Goal: Find specific page/section: Find specific page/section

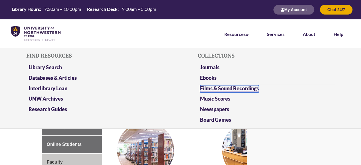
click at [218, 91] on link "Films & Sound Recordings" at bounding box center [229, 88] width 59 height 7
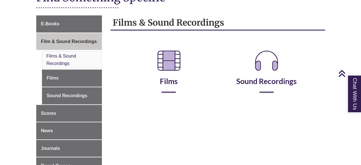
scroll to position [114, 0]
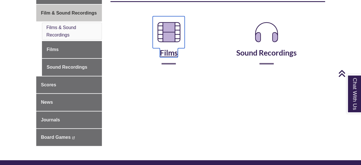
click at [165, 53] on link "Films" at bounding box center [169, 45] width 32 height 24
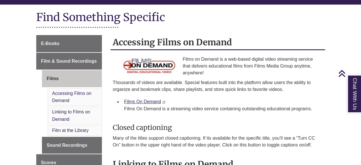
scroll to position [57, 0]
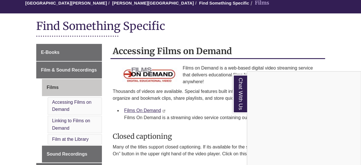
click at [160, 73] on div "Chat With Us" at bounding box center [180, 82] width 361 height 165
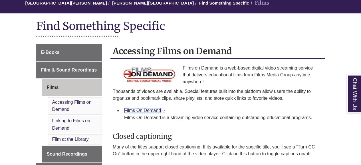
click at [146, 111] on link "Films On Demand" at bounding box center [142, 110] width 37 height 5
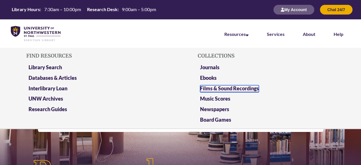
click at [229, 88] on link "Films & Sound Recordings" at bounding box center [229, 88] width 59 height 7
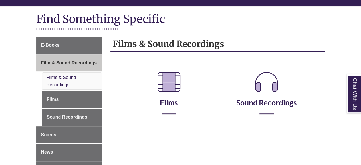
scroll to position [86, 0]
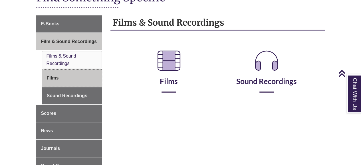
click at [54, 76] on link "Films" at bounding box center [72, 78] width 60 height 17
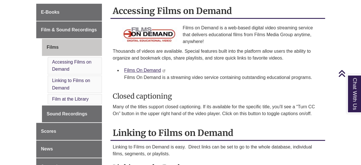
scroll to position [86, 0]
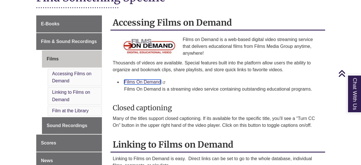
click at [151, 81] on link "Films On Demand" at bounding box center [142, 82] width 37 height 5
